Goal: Information Seeking & Learning: Learn about a topic

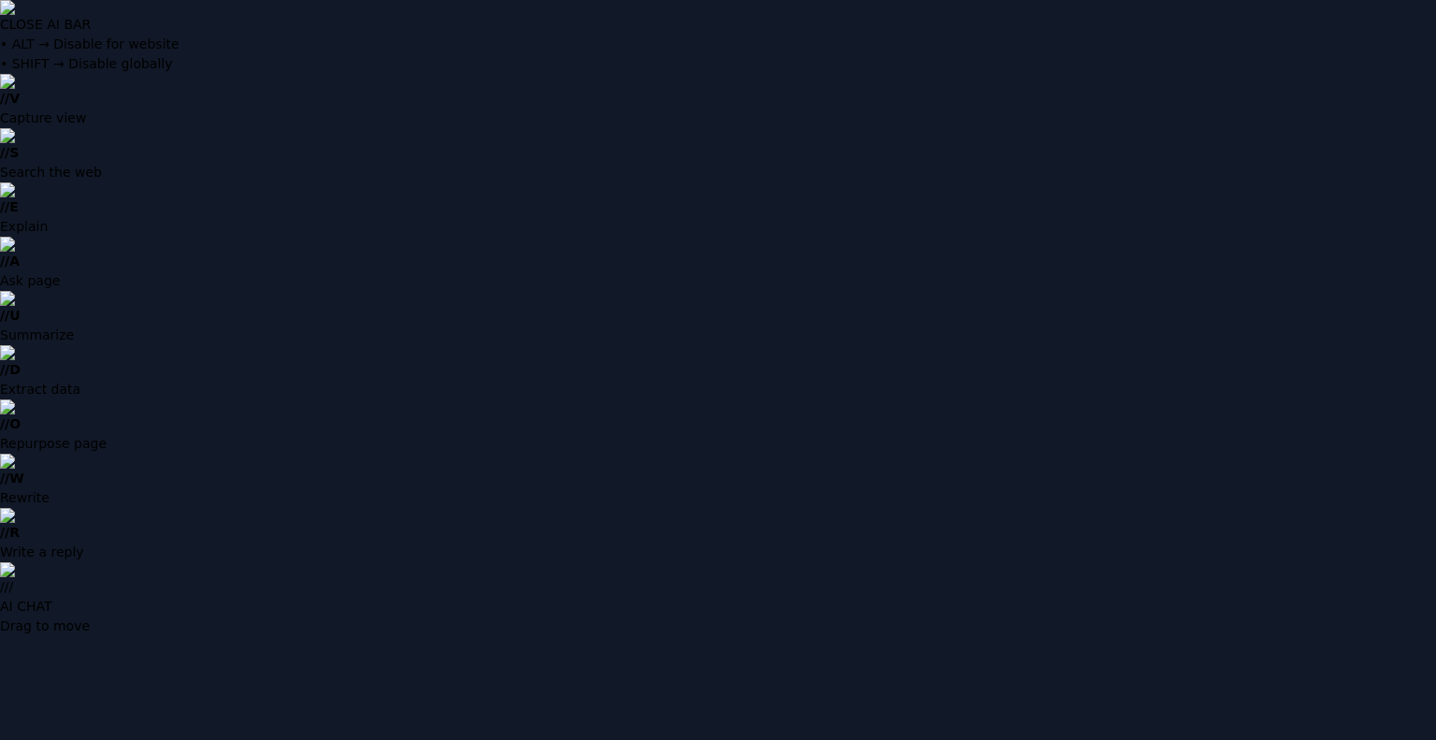
type input "**********"
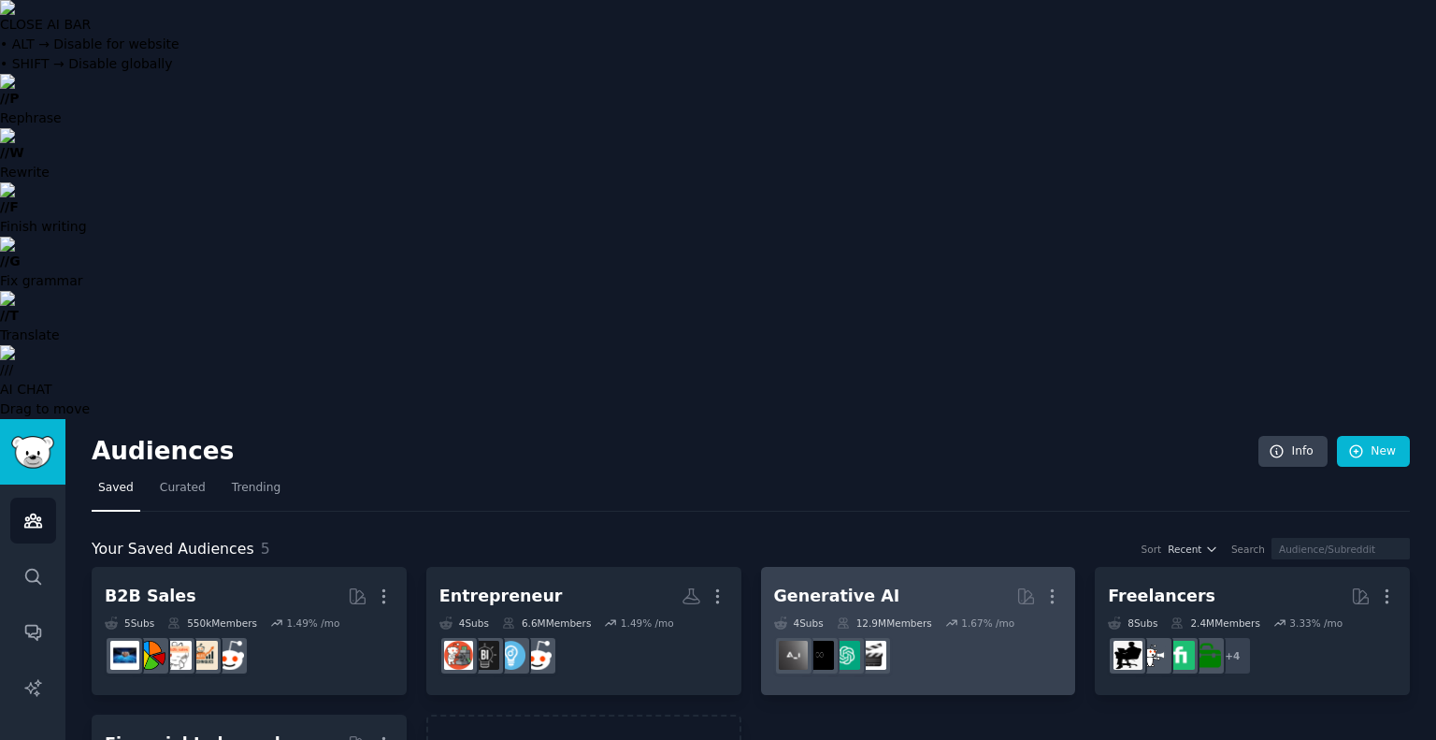
click at [843, 584] on div "Generative AI" at bounding box center [837, 595] width 126 height 23
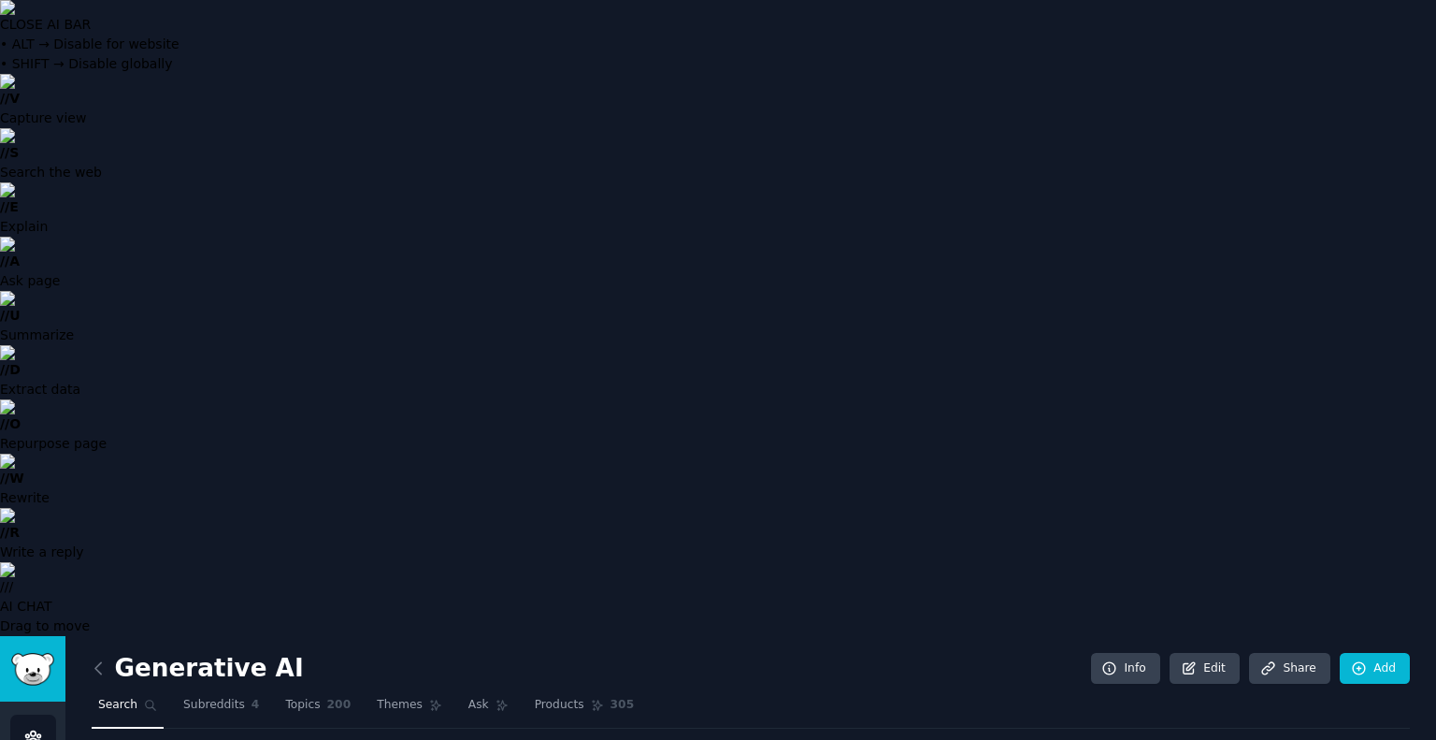
type input "custom GPT"
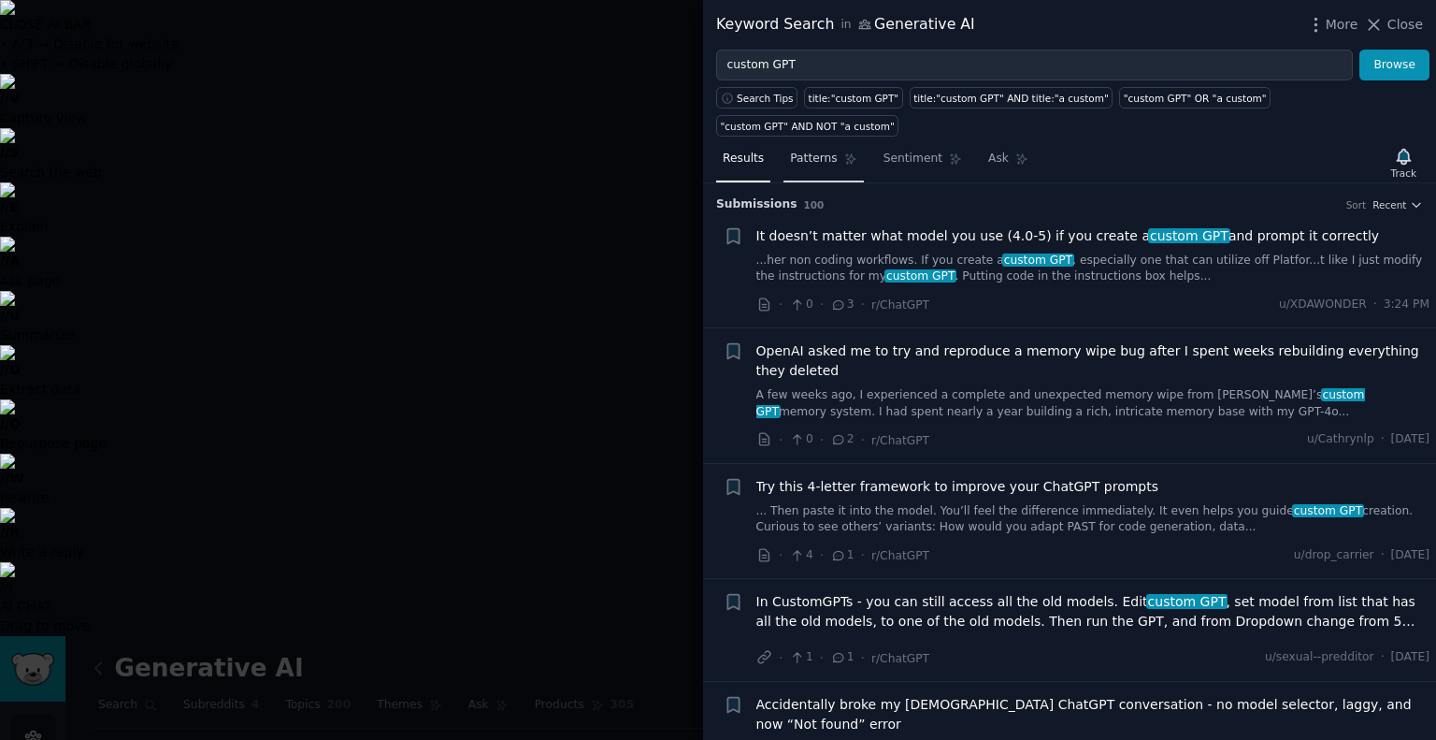
click at [819, 151] on span "Patterns" at bounding box center [813, 159] width 47 height 17
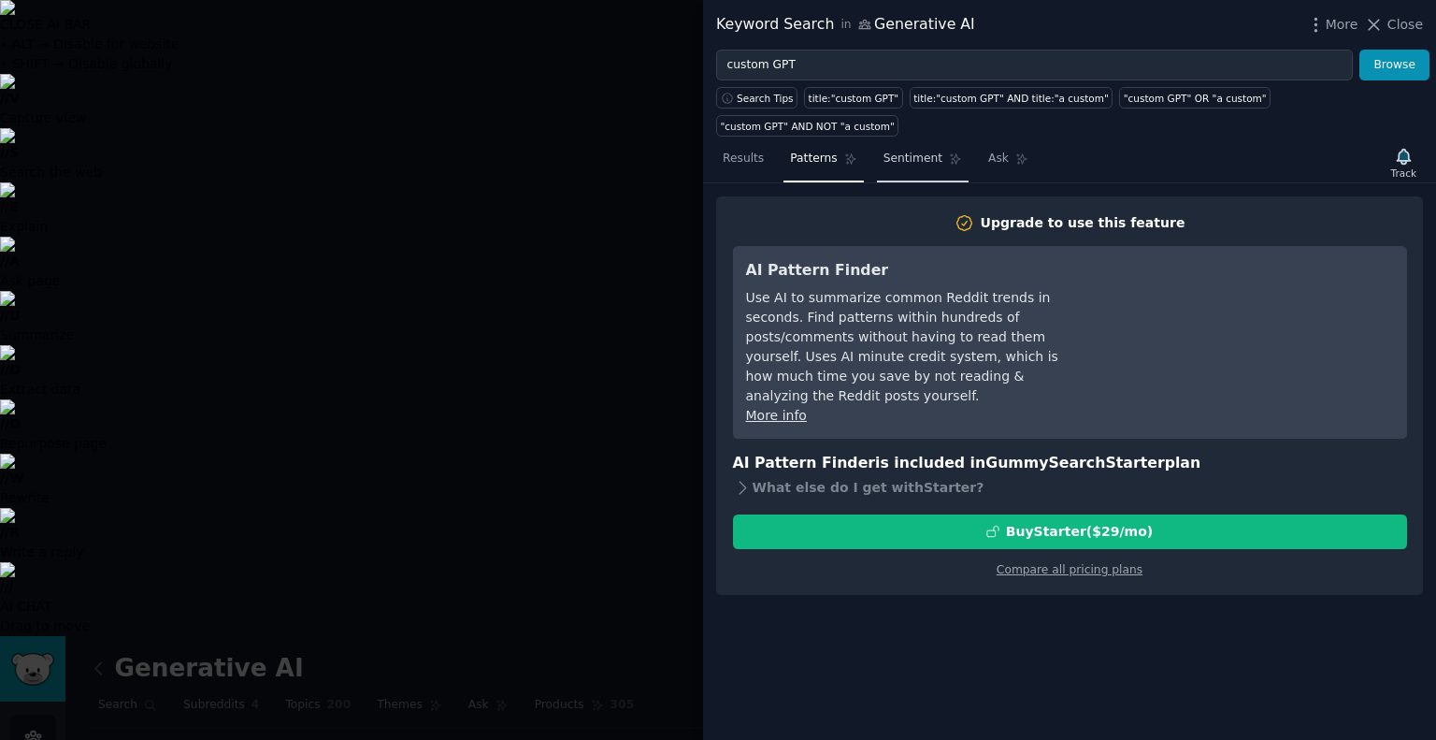
click at [901, 151] on span "Sentiment" at bounding box center [913, 159] width 59 height 17
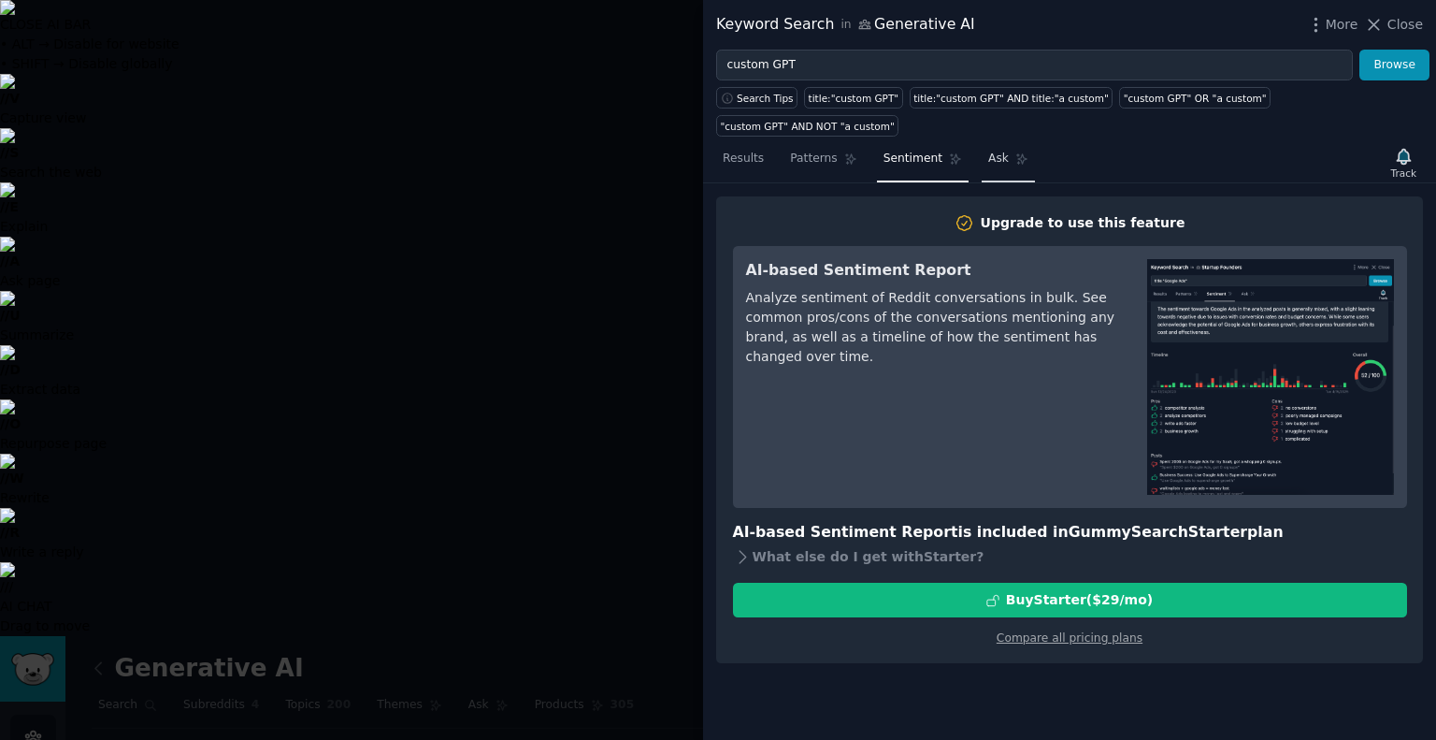
click at [988, 151] on span "Ask" at bounding box center [998, 159] width 21 height 17
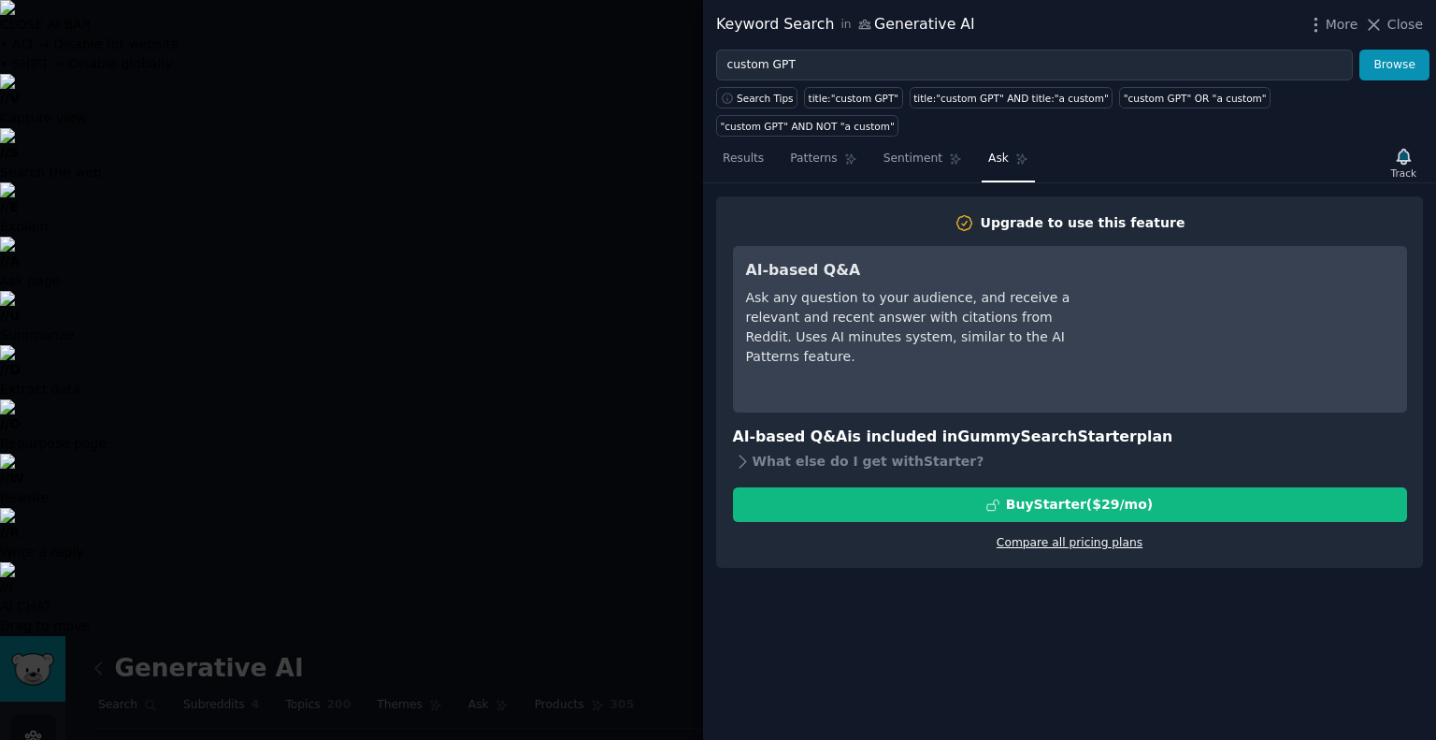
click at [1032, 536] on link "Compare all pricing plans" at bounding box center [1070, 542] width 146 height 13
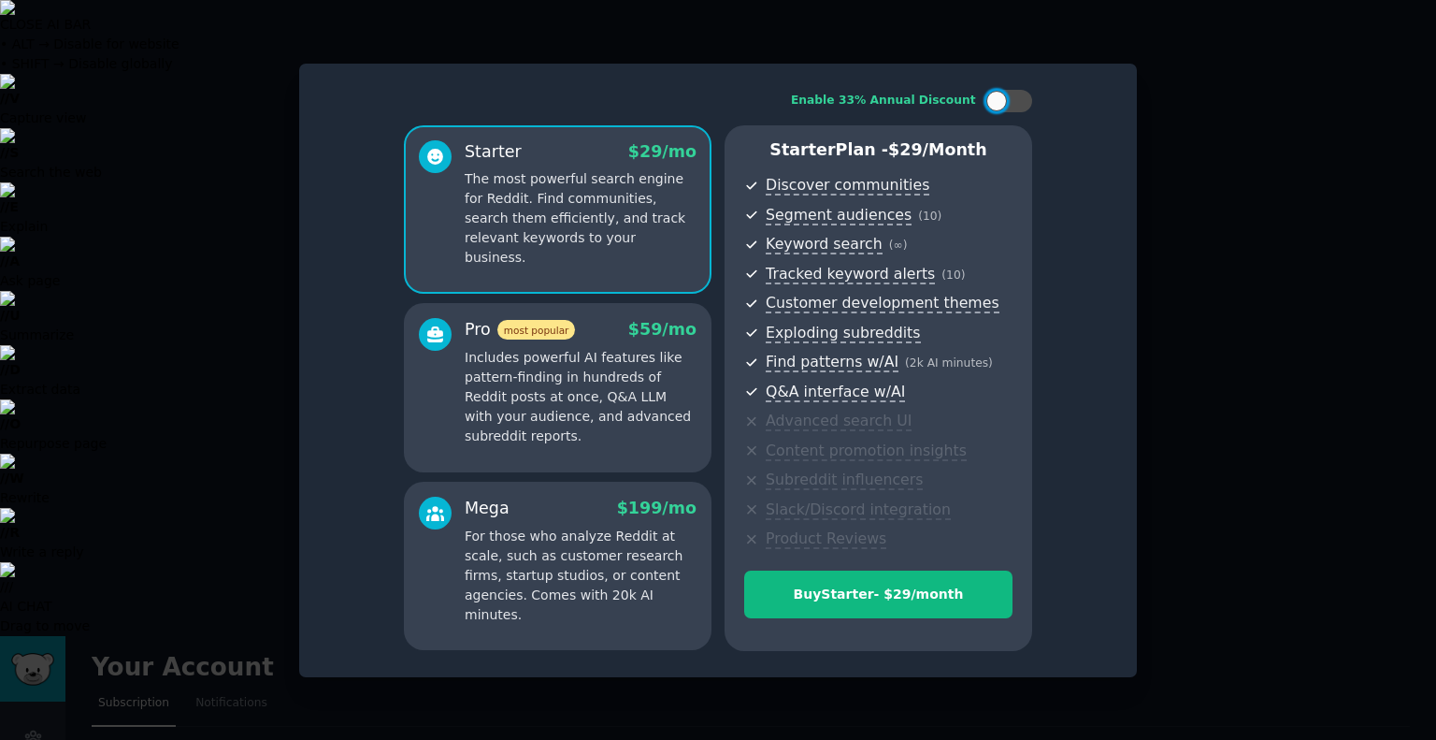
click at [600, 590] on p "For those who analyze Reddit at scale, such as customer research firms, startup…" at bounding box center [581, 575] width 232 height 98
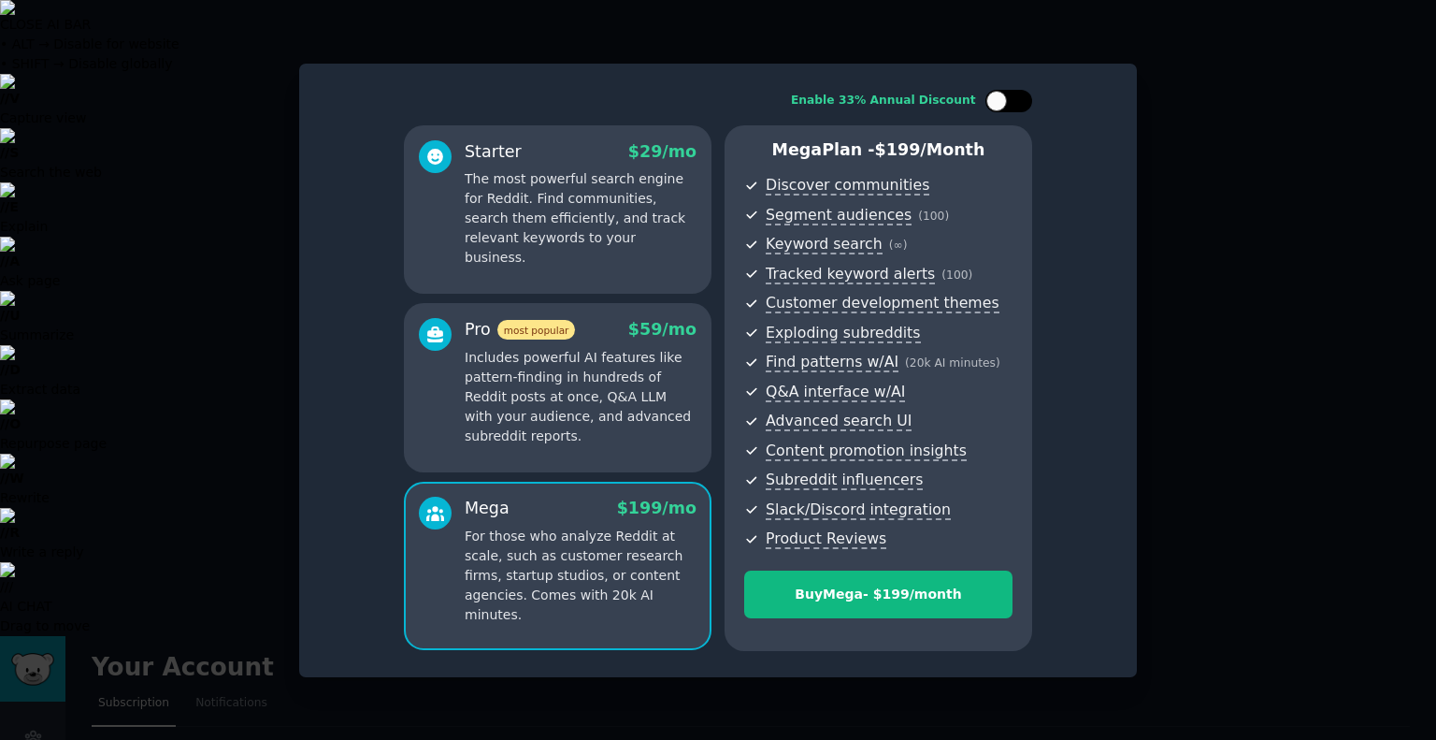
click at [1014, 94] on div at bounding box center [1009, 101] width 47 height 22
click at [1015, 95] on div at bounding box center [1021, 101] width 21 height 21
checkbox input "false"
click at [1182, 66] on div at bounding box center [718, 370] width 1436 height 740
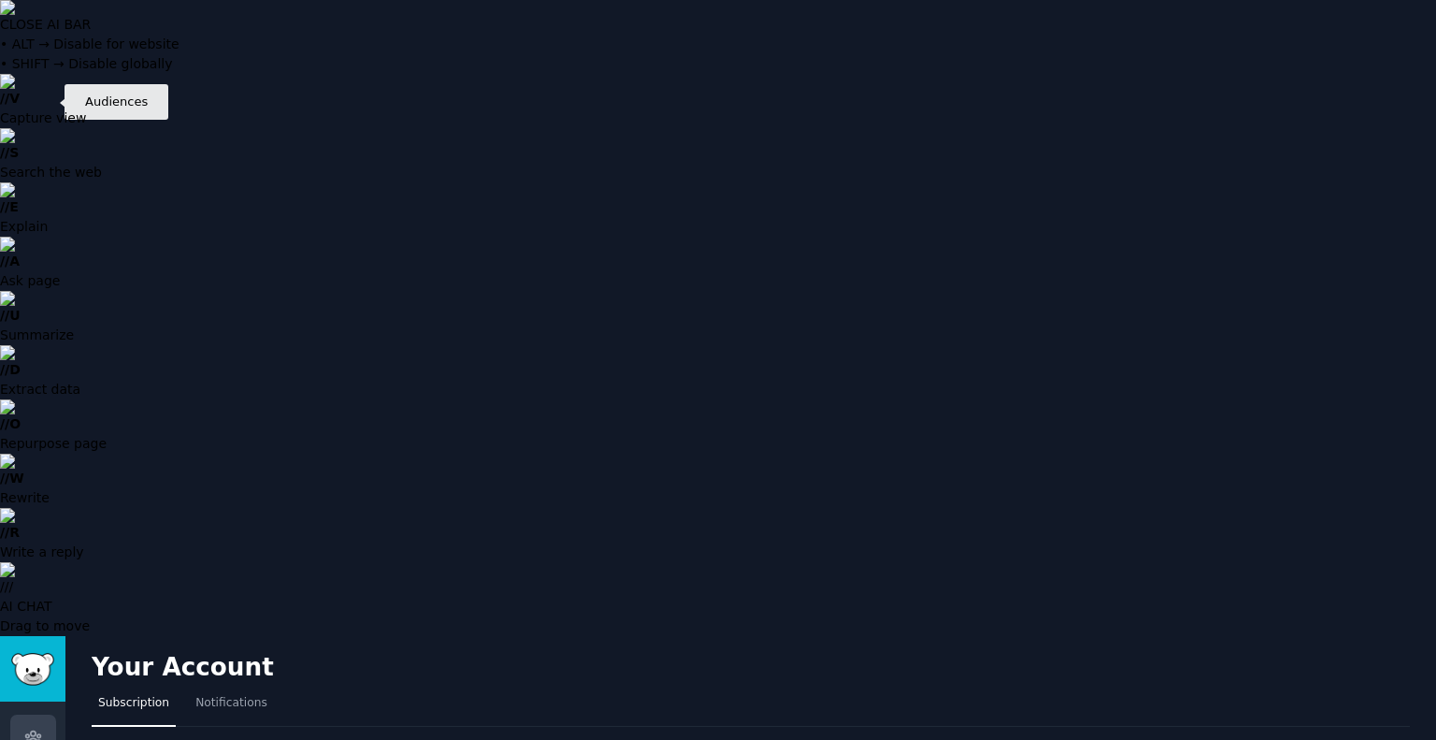
click at [42, 714] on link "Audiences" at bounding box center [33, 737] width 46 height 46
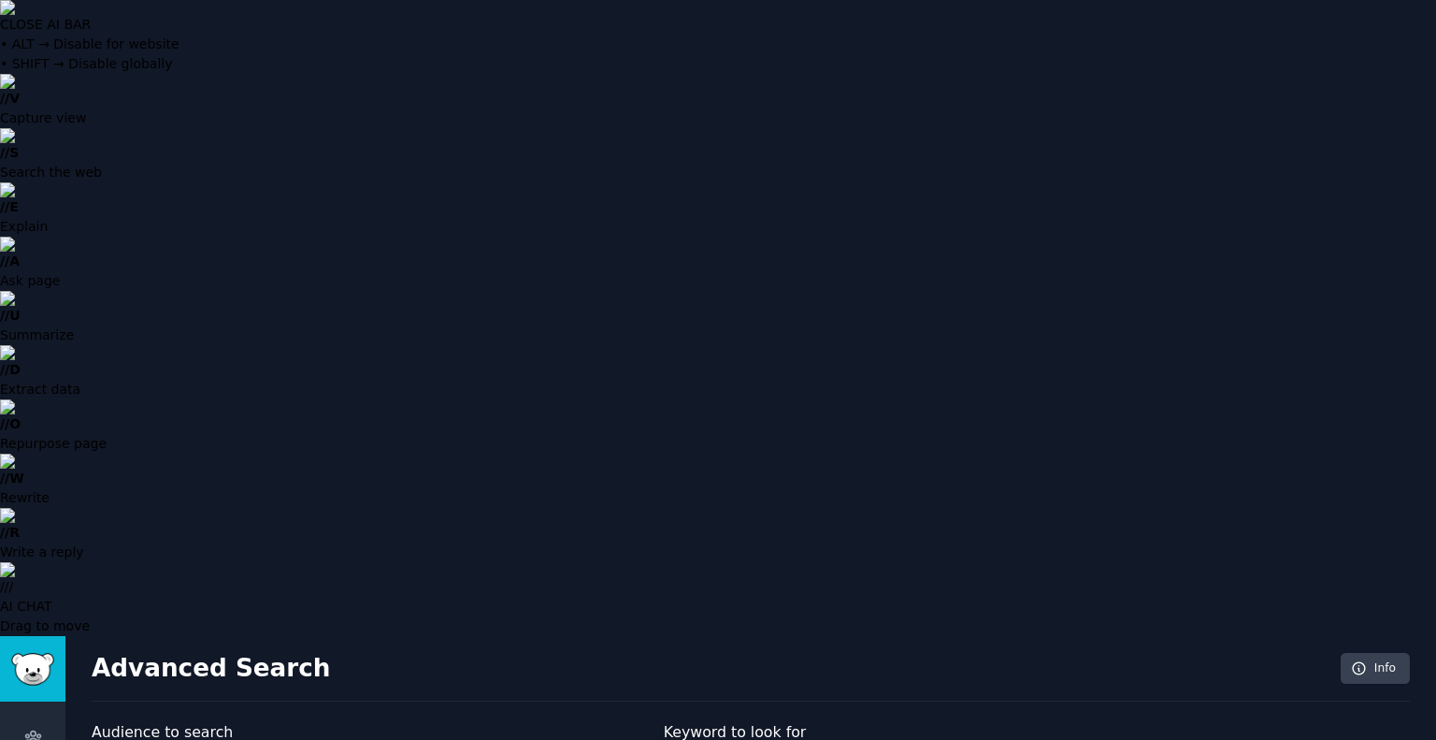
type input "Custom GPT"
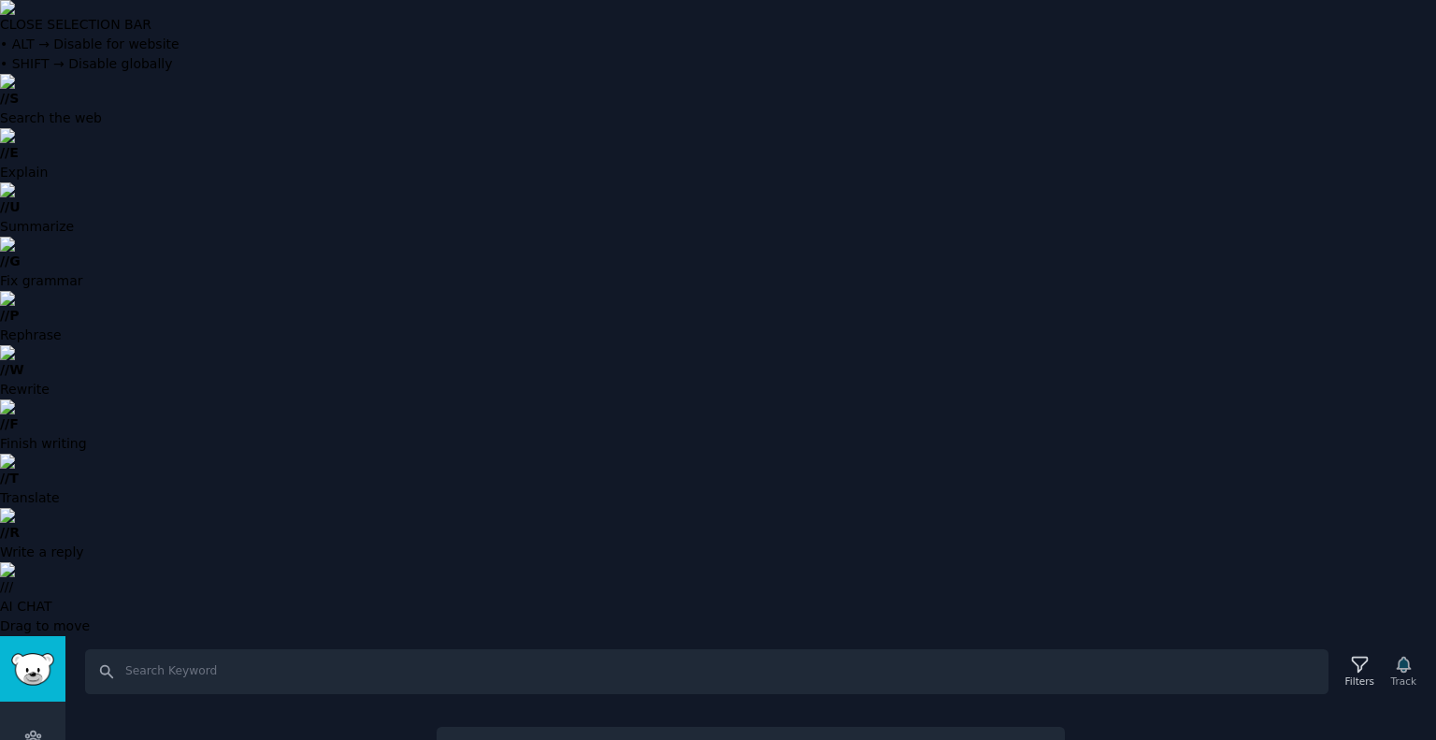
drag, startPoint x: 528, startPoint y: 212, endPoint x: 642, endPoint y: 287, distance: 135.7
